Goal: Entertainment & Leisure: Consume media (video, audio)

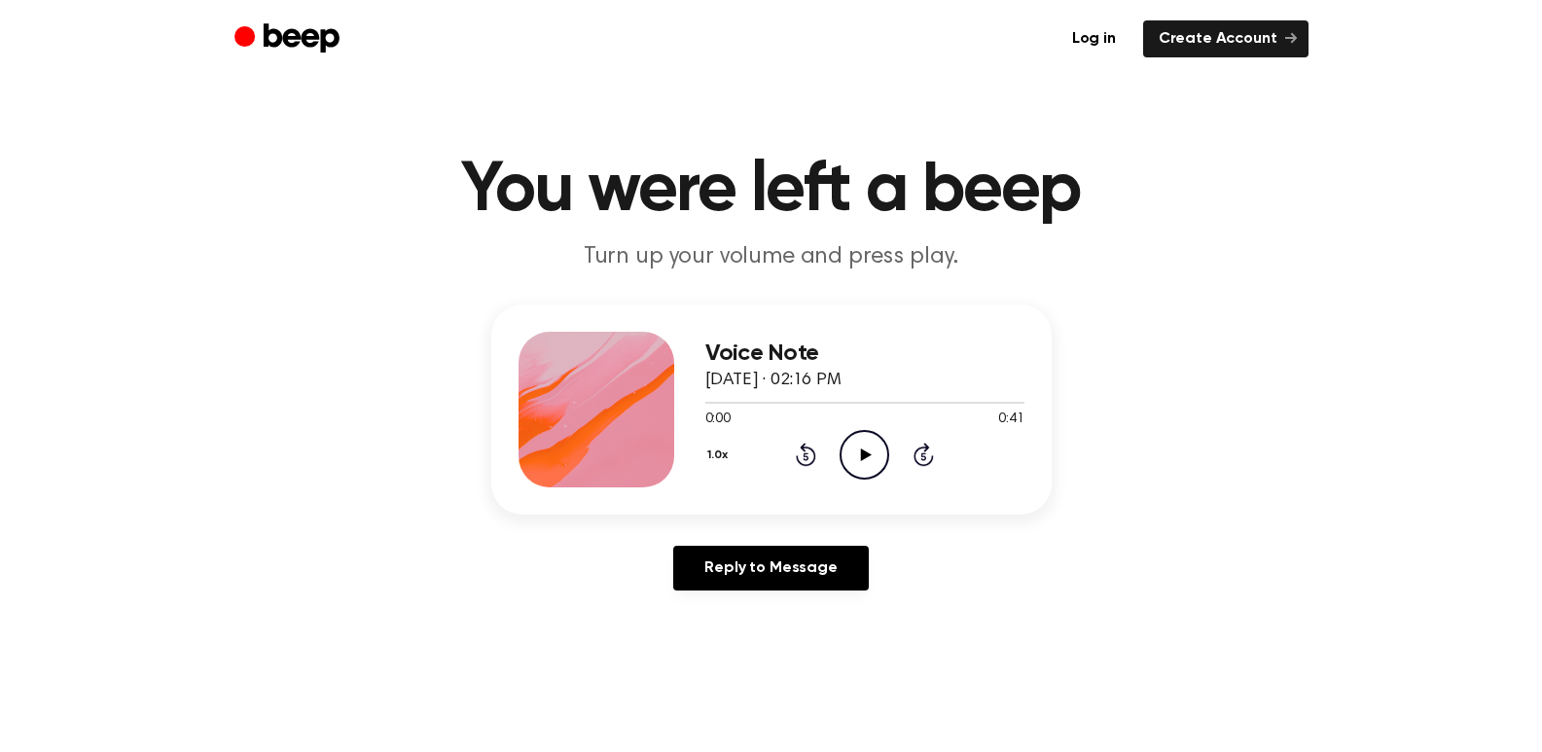
click at [864, 443] on icon "Play Audio" at bounding box center [865, 455] width 50 height 50
click at [864, 443] on icon "Pause Audio" at bounding box center [865, 455] width 50 height 50
click at [864, 443] on icon "Play Audio" at bounding box center [865, 455] width 50 height 50
click at [732, 402] on div at bounding box center [744, 403] width 79 height 2
click at [733, 403] on span at bounding box center [734, 403] width 16 height 16
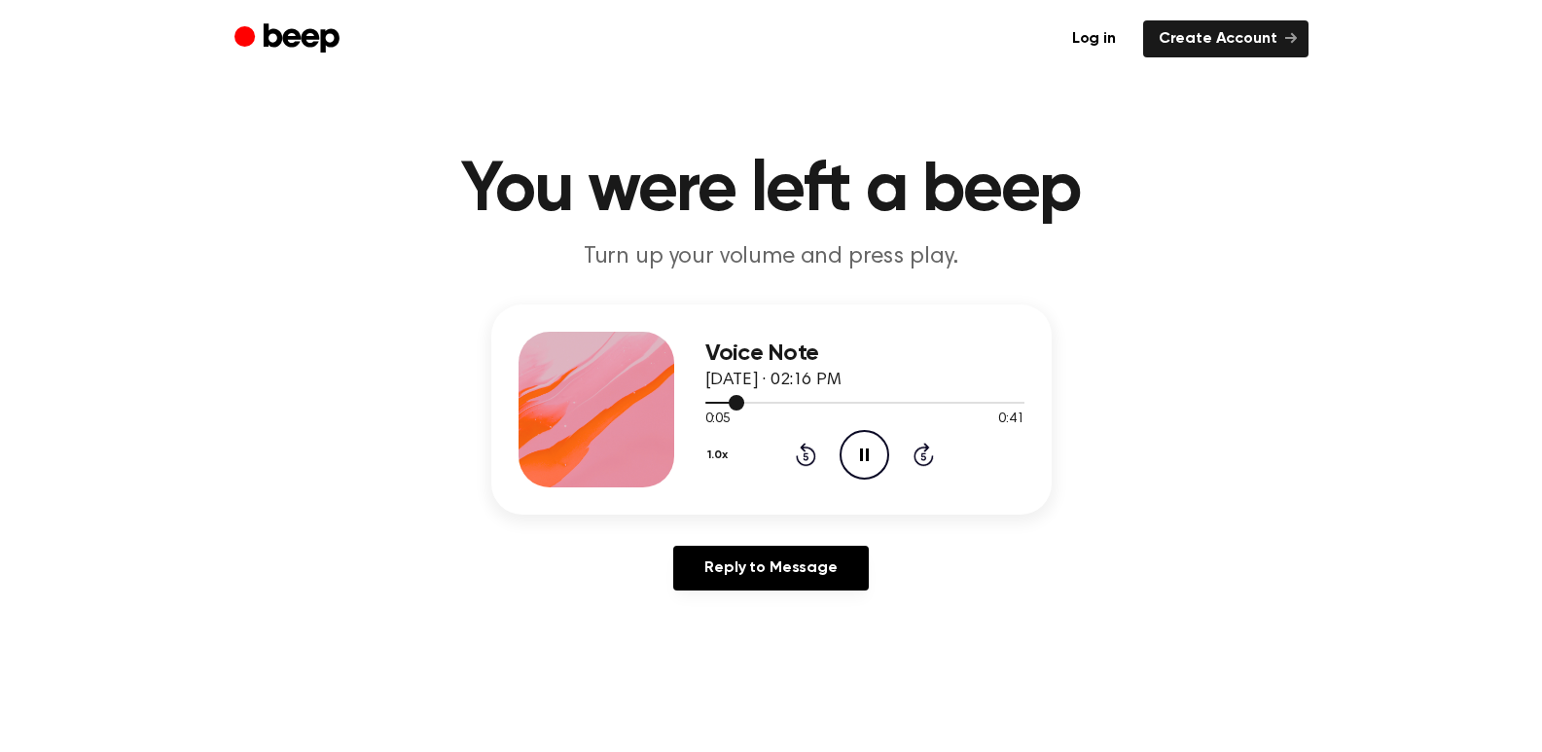
click at [705, 399] on div at bounding box center [864, 402] width 319 height 16
click at [868, 449] on icon at bounding box center [864, 454] width 9 height 13
click at [868, 449] on icon "Play Audio" at bounding box center [865, 455] width 50 height 50
click at [853, 457] on icon "Play Audio" at bounding box center [865, 455] width 50 height 50
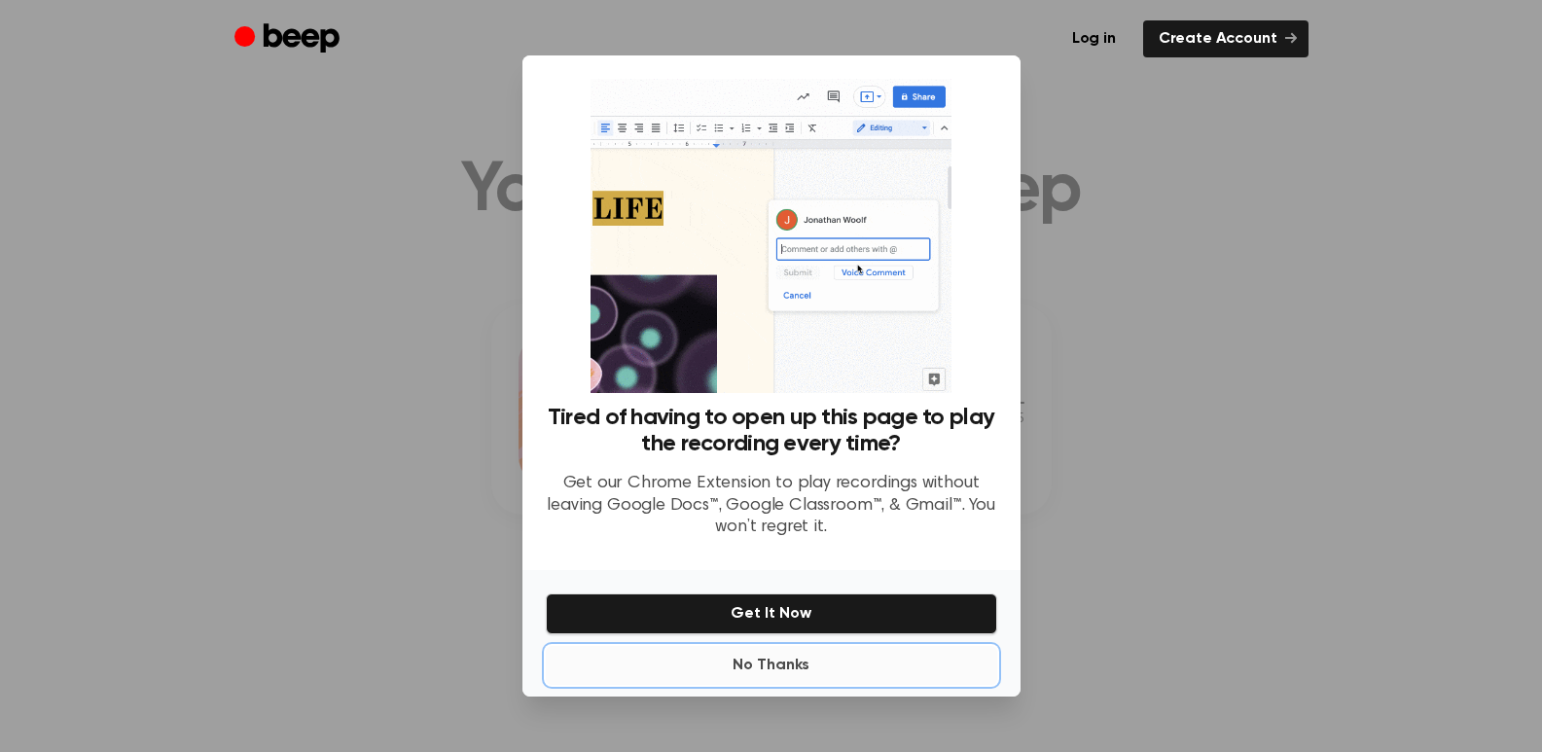
click at [754, 659] on button "No Thanks" at bounding box center [771, 665] width 451 height 39
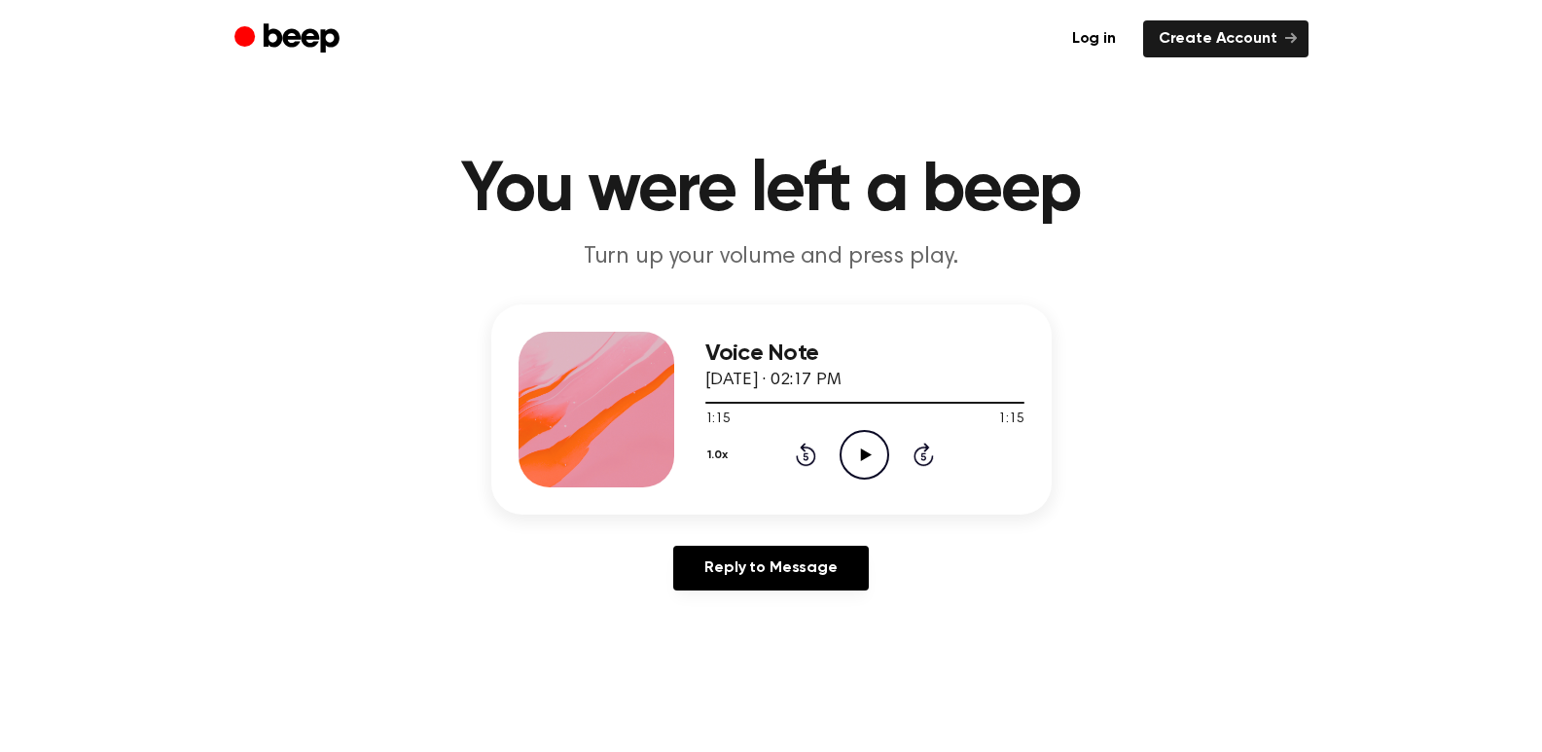
click at [855, 464] on icon "Play Audio" at bounding box center [865, 455] width 50 height 50
click at [855, 470] on icon "Play Audio" at bounding box center [865, 455] width 50 height 50
click at [855, 470] on icon "Pause Audio" at bounding box center [865, 455] width 50 height 50
click at [875, 448] on icon "Play Audio" at bounding box center [865, 455] width 50 height 50
click at [875, 448] on icon "Pause Audio" at bounding box center [865, 455] width 50 height 50
